Goal: Task Accomplishment & Management: Manage account settings

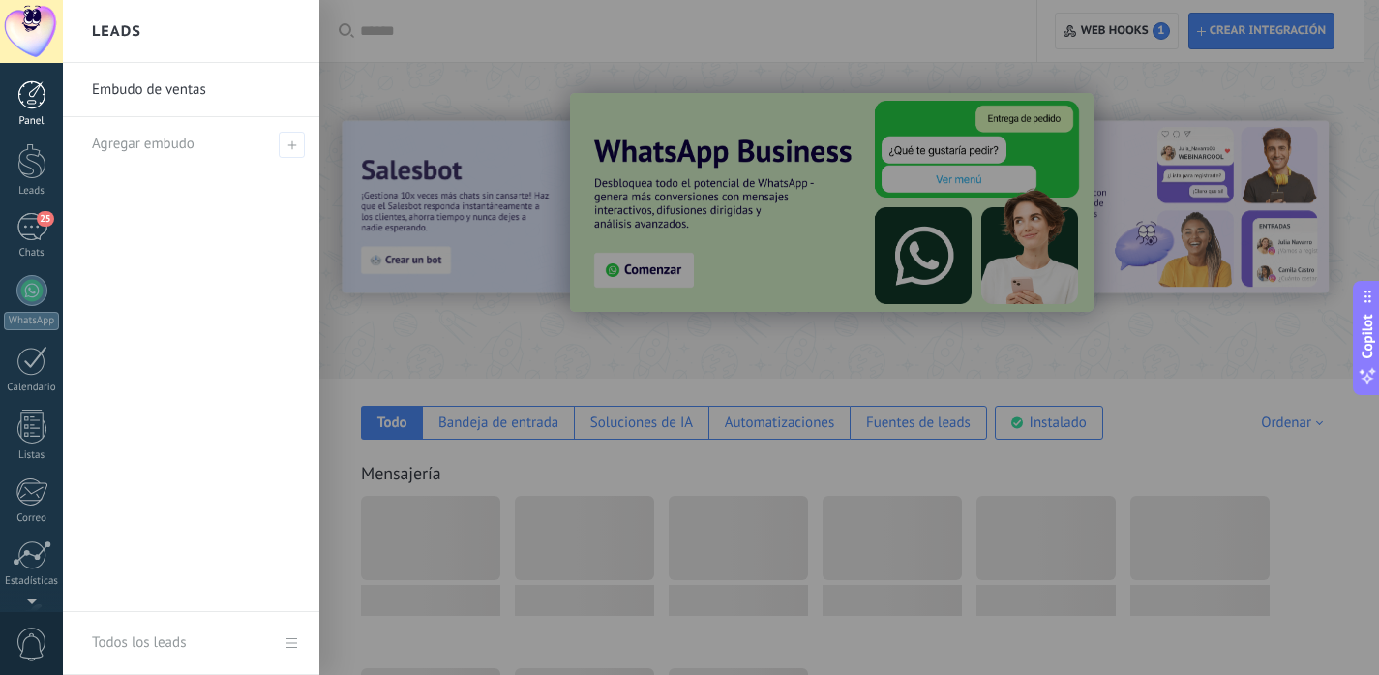
click at [33, 97] on div at bounding box center [31, 94] width 29 height 29
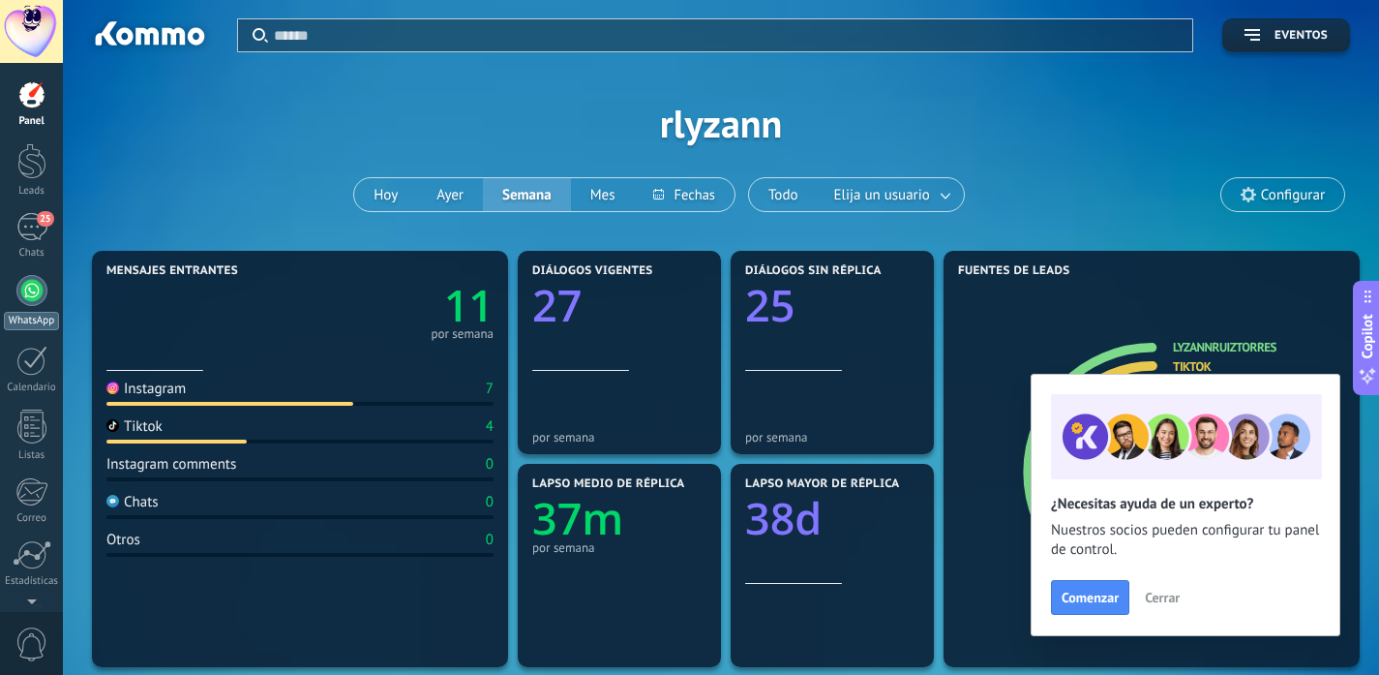
click at [27, 298] on div at bounding box center [31, 290] width 31 height 31
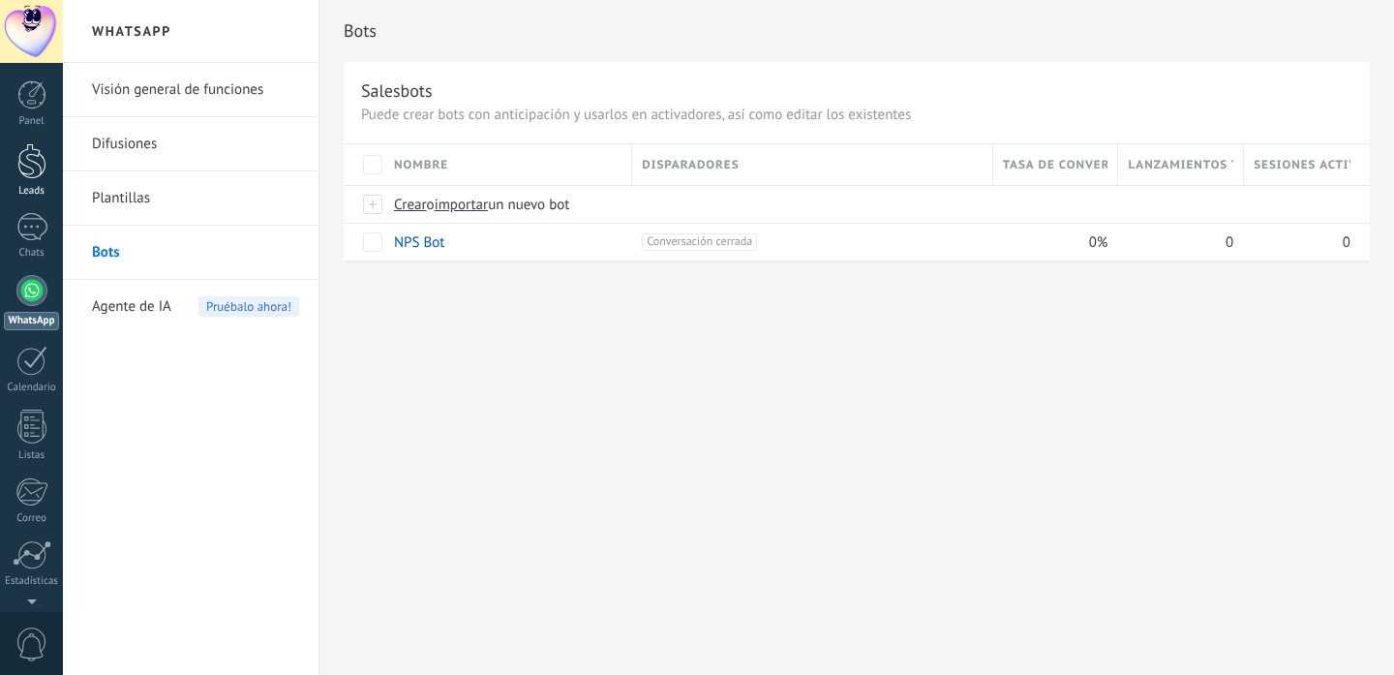
click at [30, 170] on div at bounding box center [31, 161] width 29 height 36
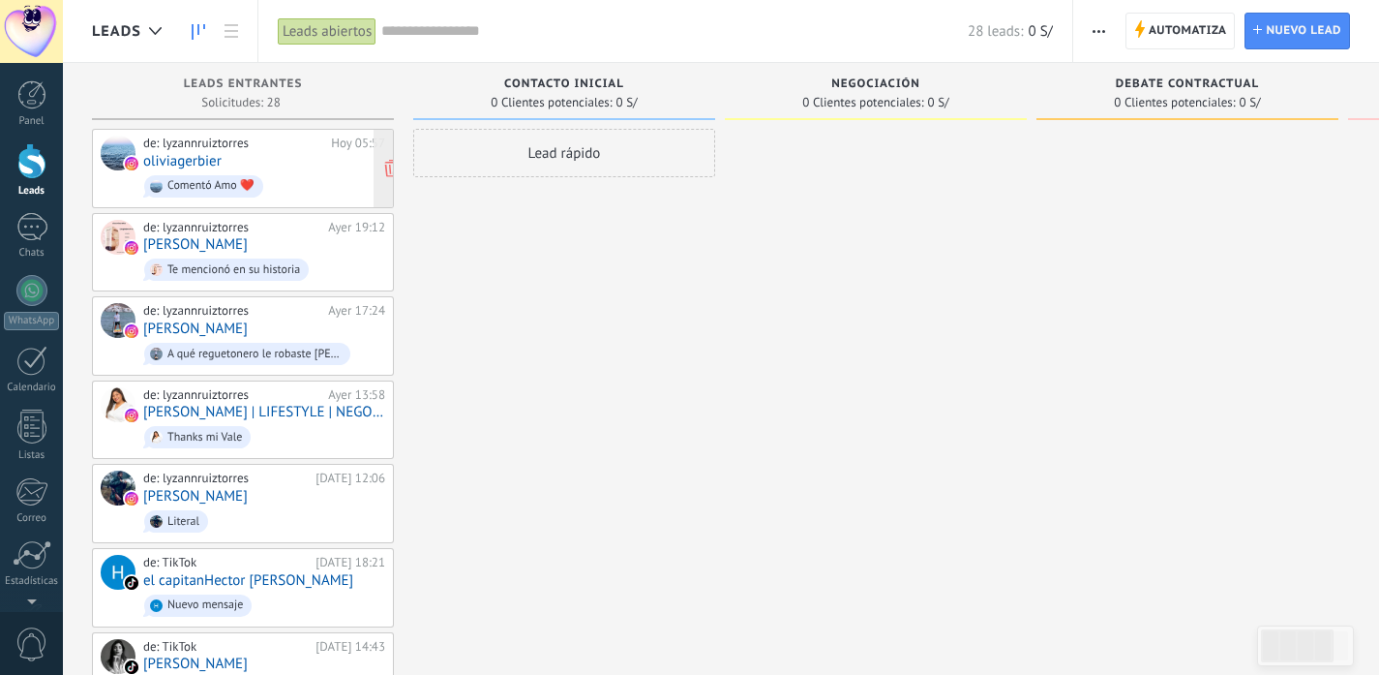
click at [173, 171] on span "Comentó Amo ❤️" at bounding box center [264, 186] width 242 height 30
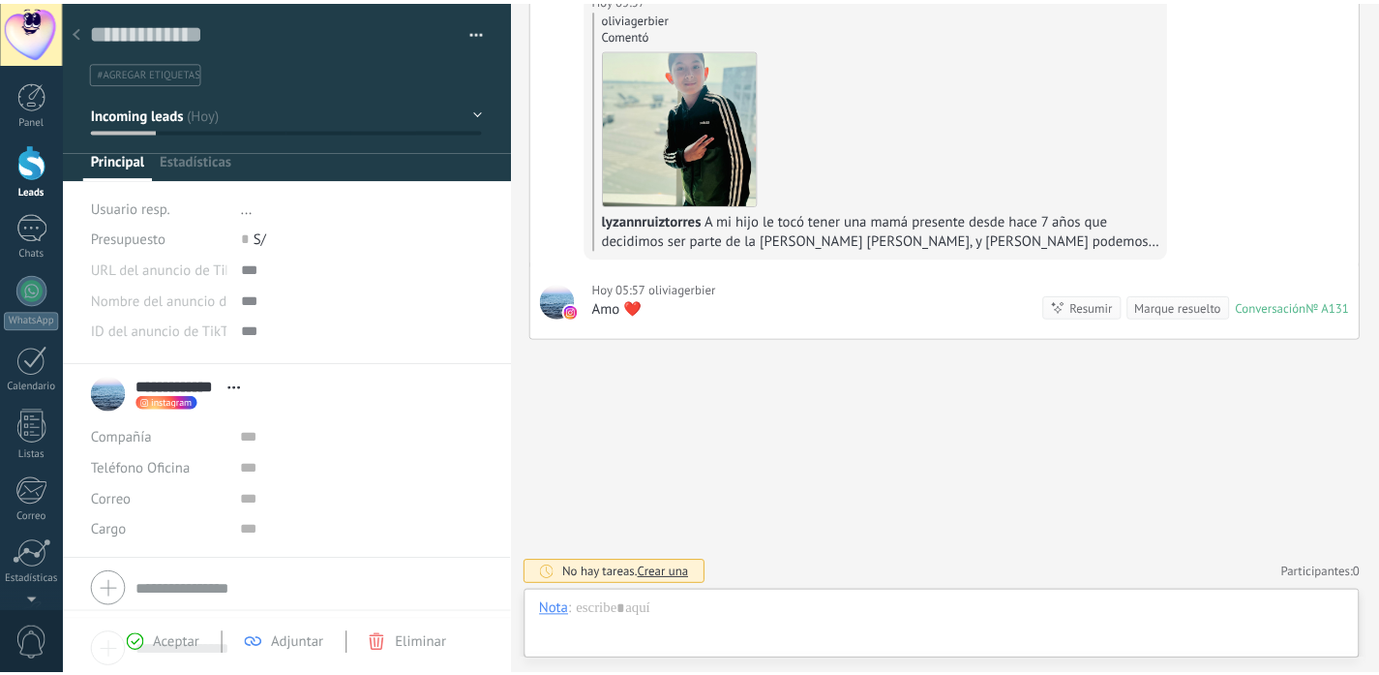
scroll to position [29, 0]
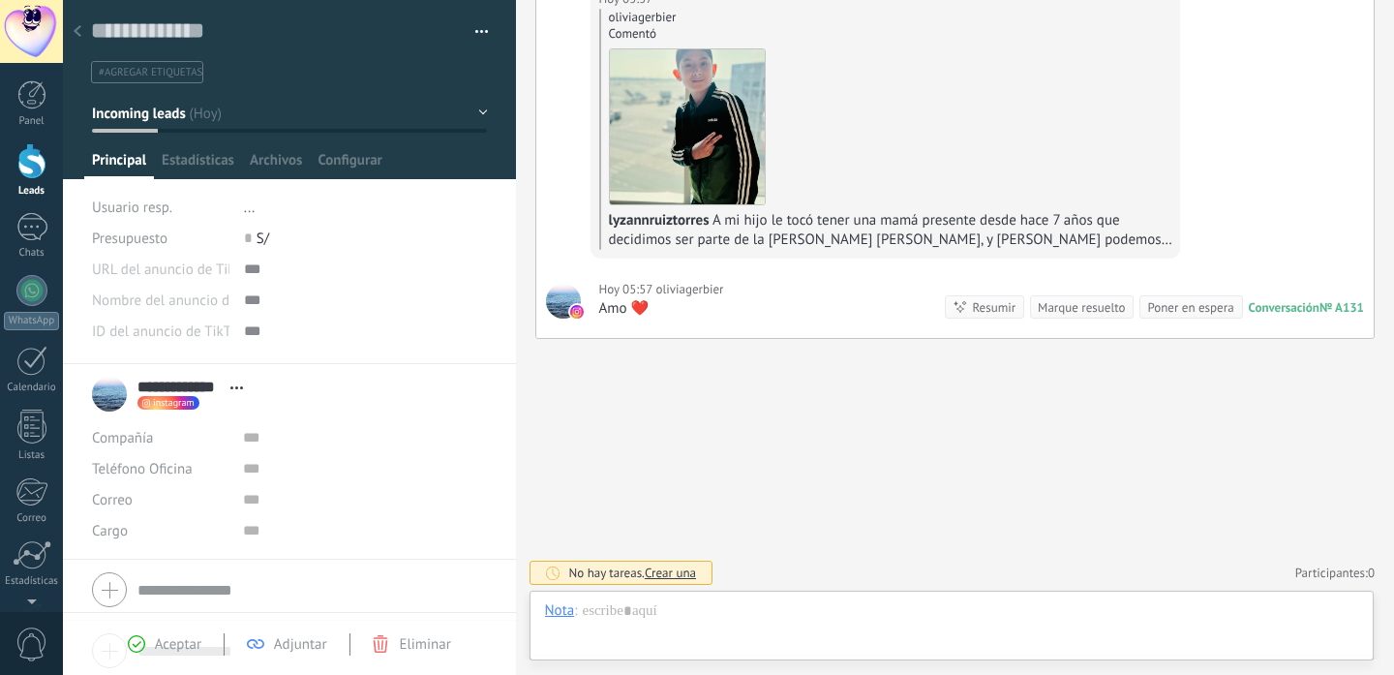
click at [78, 34] on icon at bounding box center [78, 31] width 8 height 12
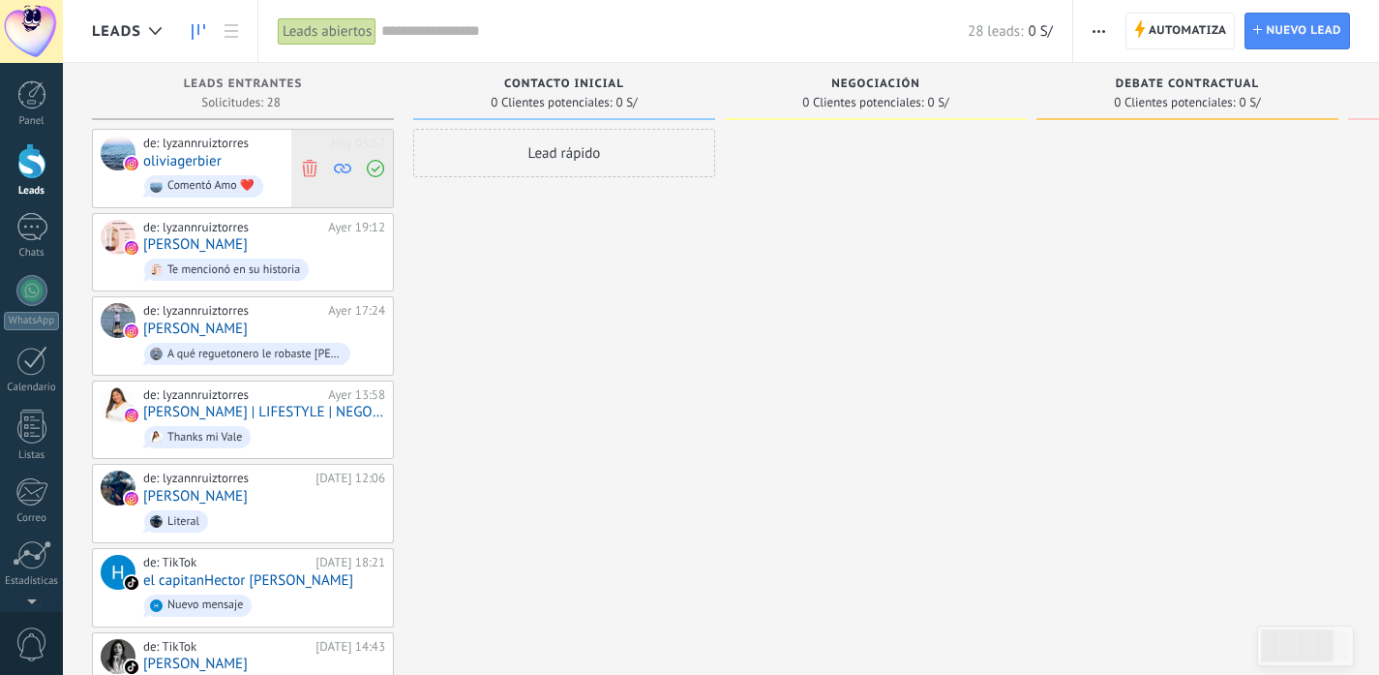
click at [314, 168] on icon at bounding box center [309, 167] width 17 height 17
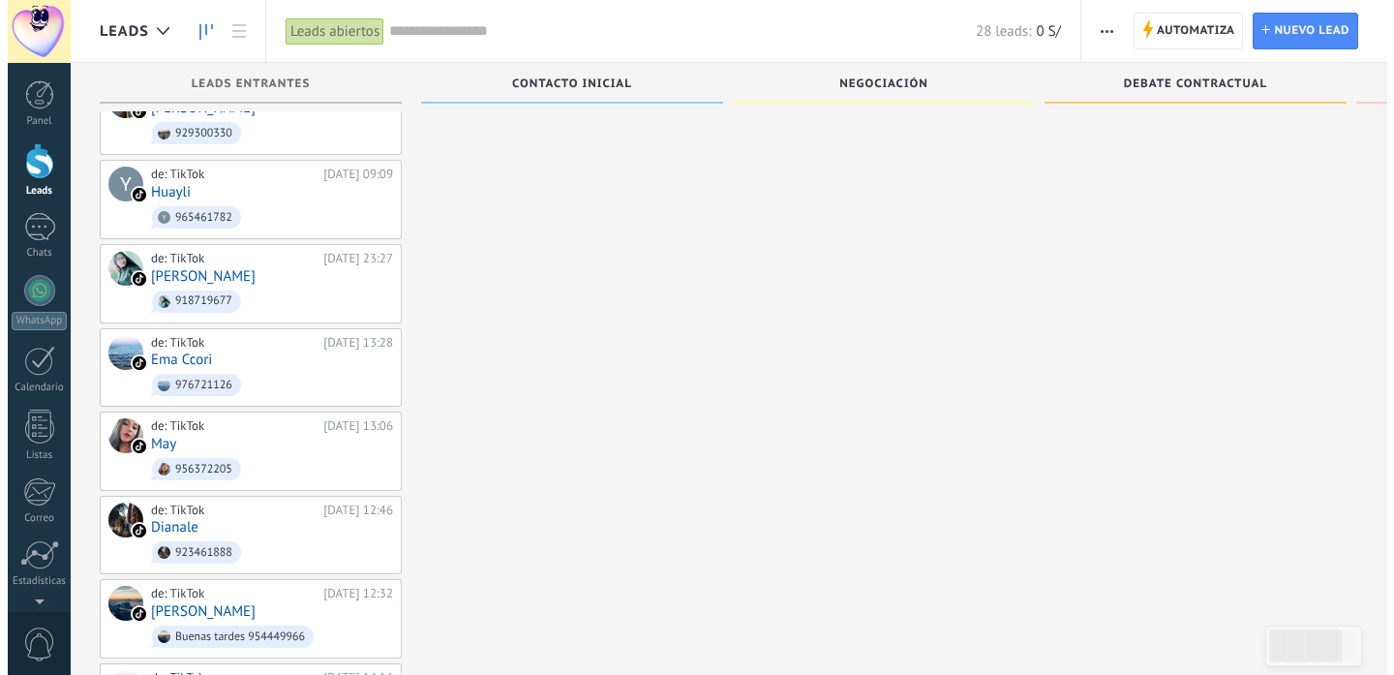
scroll to position [723, 0]
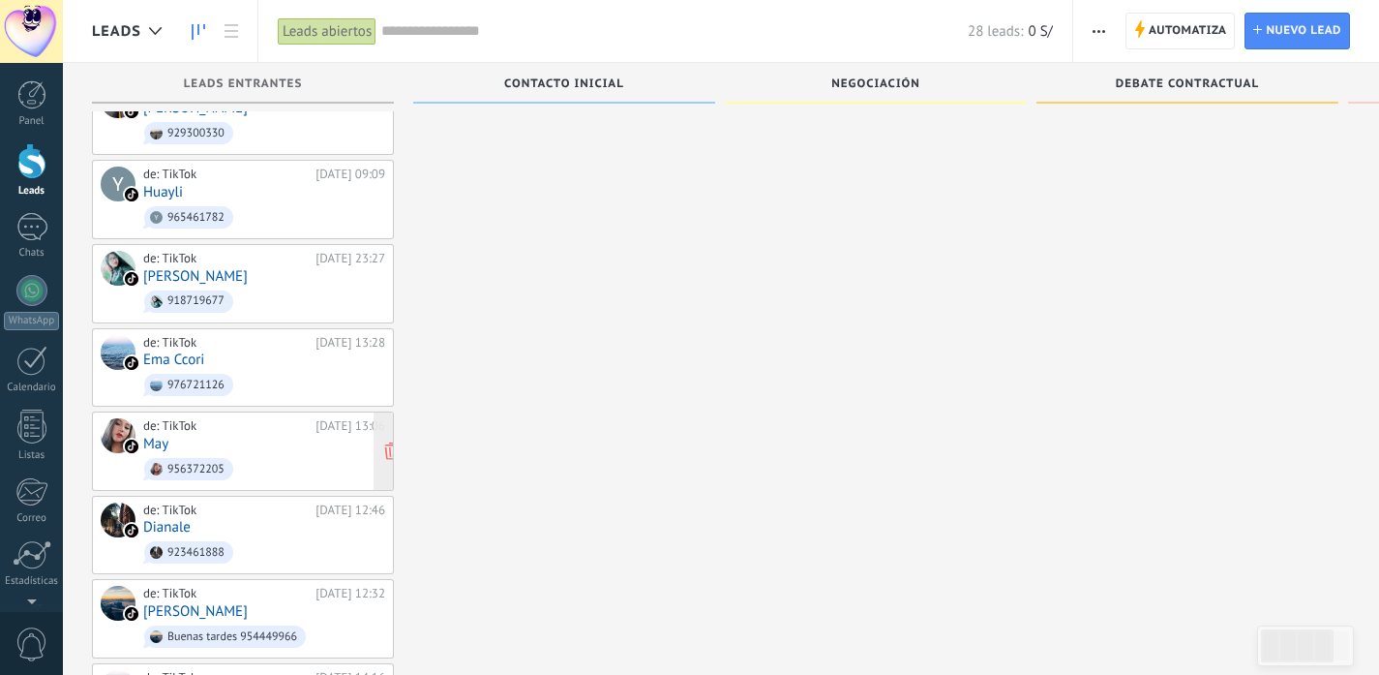
click at [286, 454] on span "956372205" at bounding box center [264, 469] width 242 height 30
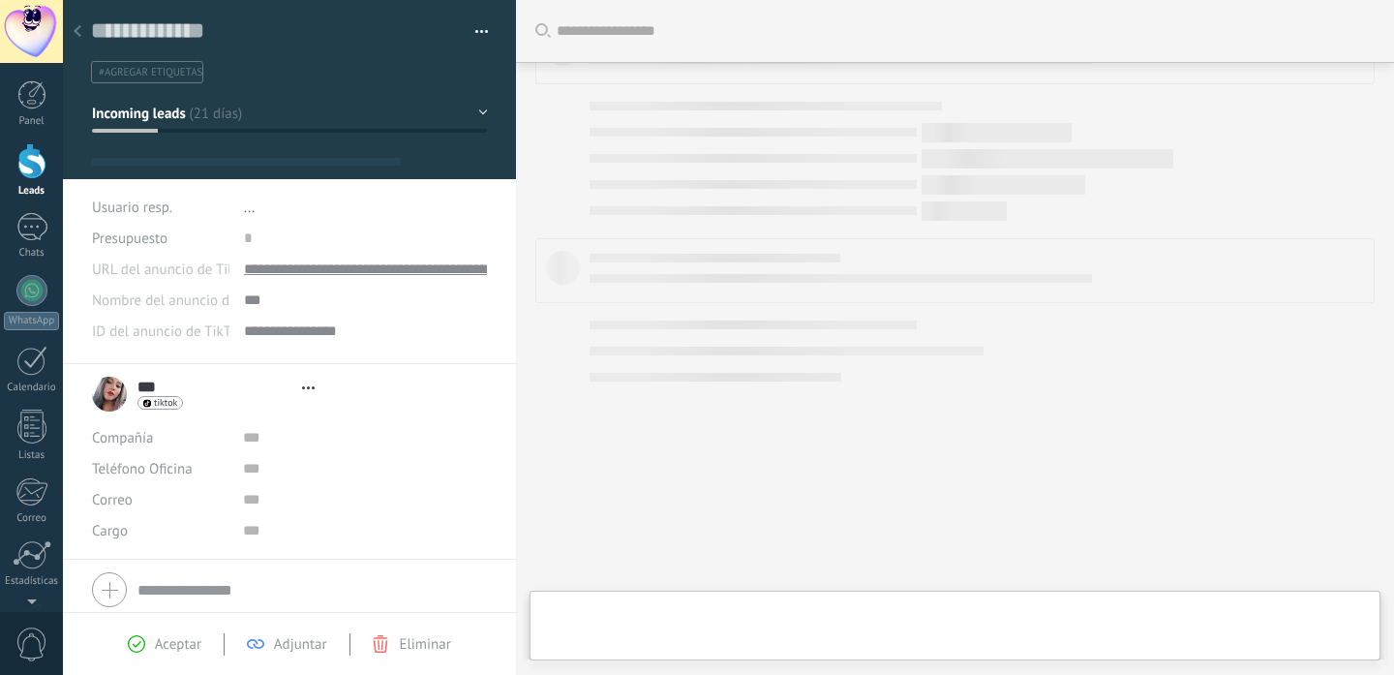
type textarea "**********"
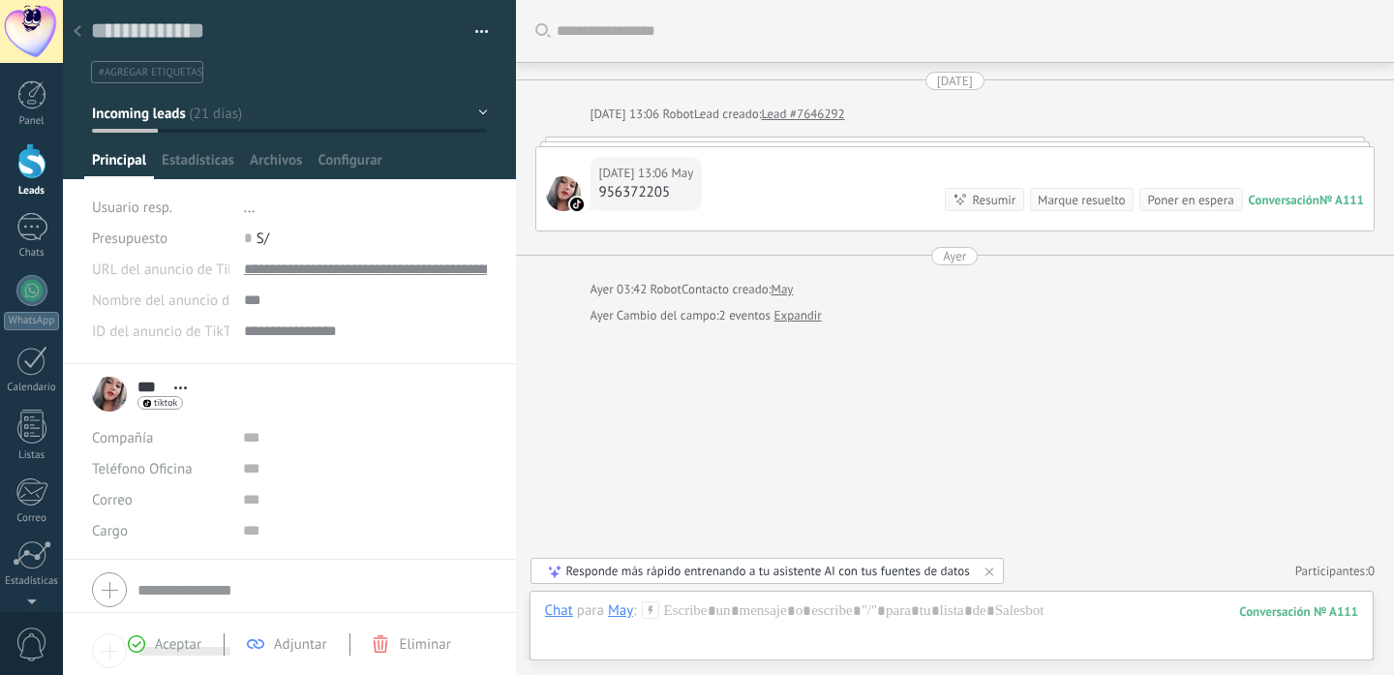
click at [81, 30] on div at bounding box center [77, 33] width 27 height 38
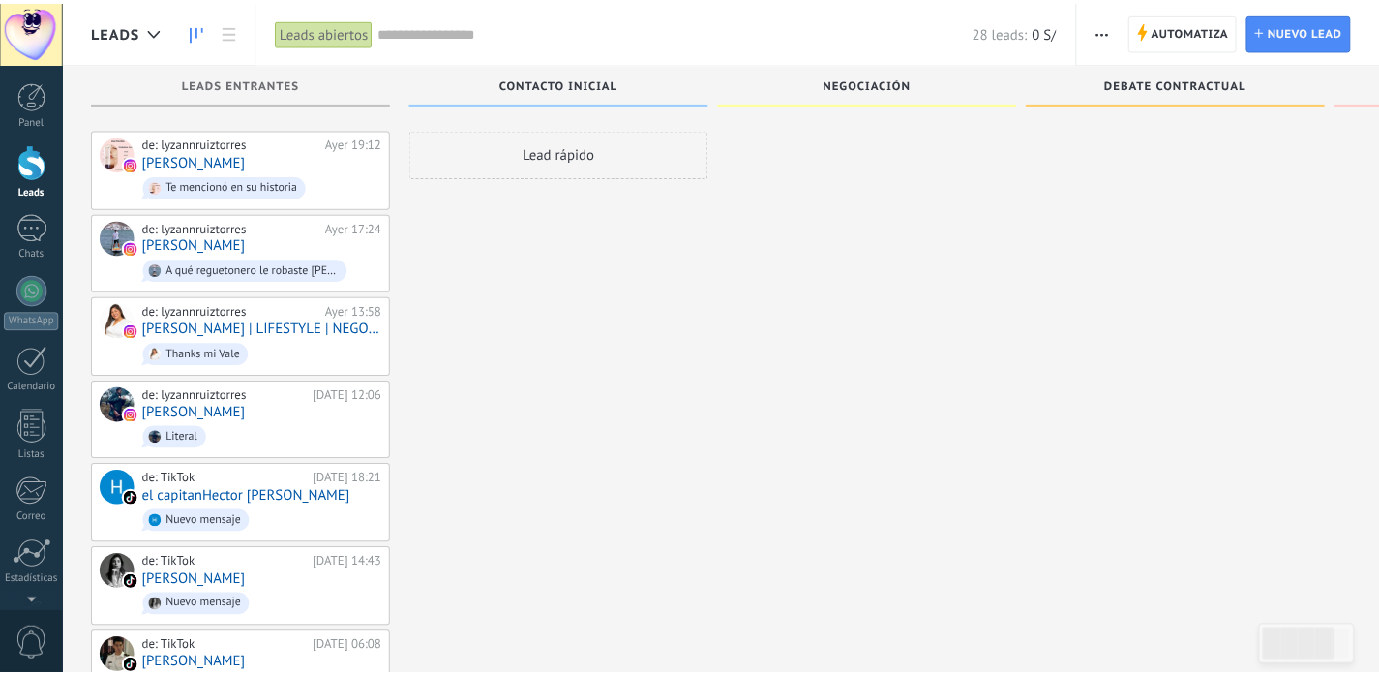
scroll to position [723, 0]
